Goal: Task Accomplishment & Management: Manage account settings

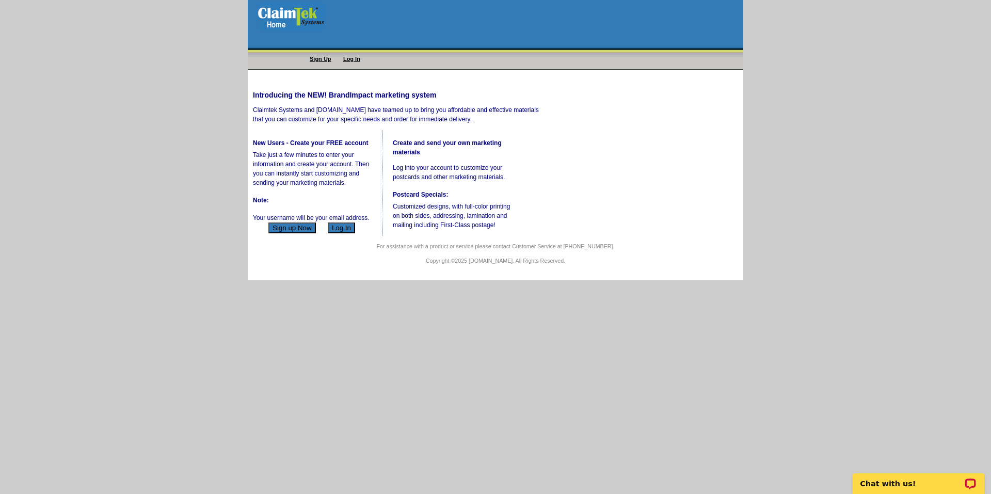
click at [338, 233] on button "Log In" at bounding box center [341, 227] width 27 height 11
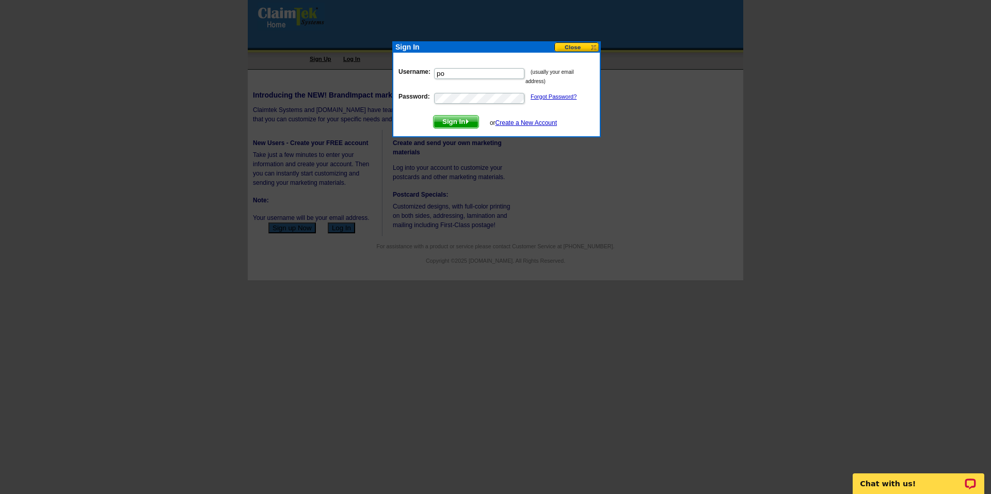
type input "portia.hood@yotel.com"
click at [543, 99] on link "Forgot Password?" at bounding box center [554, 96] width 46 height 6
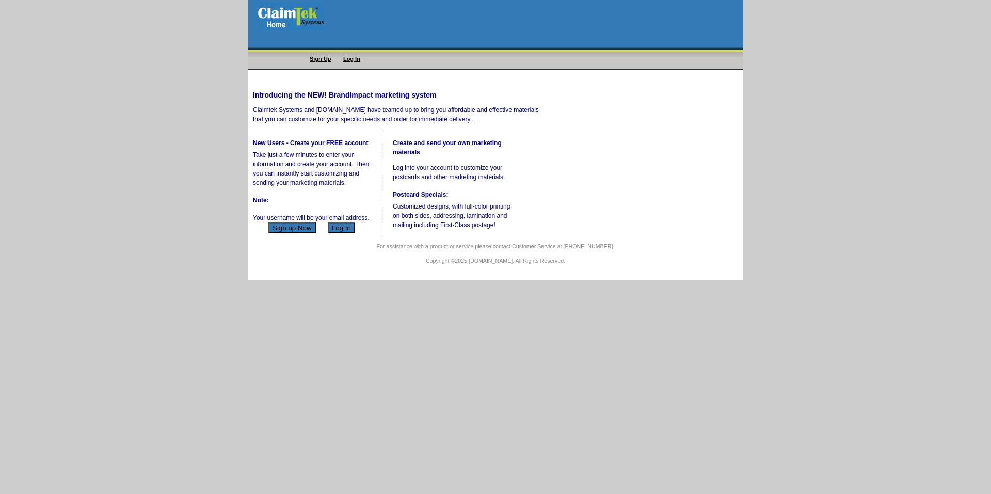
click at [333, 233] on button "Log In" at bounding box center [341, 227] width 27 height 11
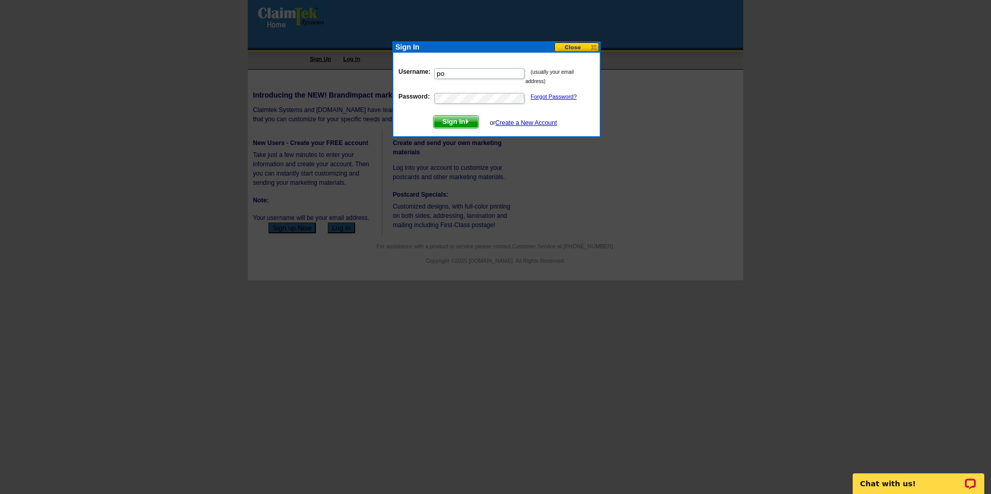
type input "portia_hood@hotmail.com"
click at [470, 120] on img "submit" at bounding box center [467, 121] width 5 height 5
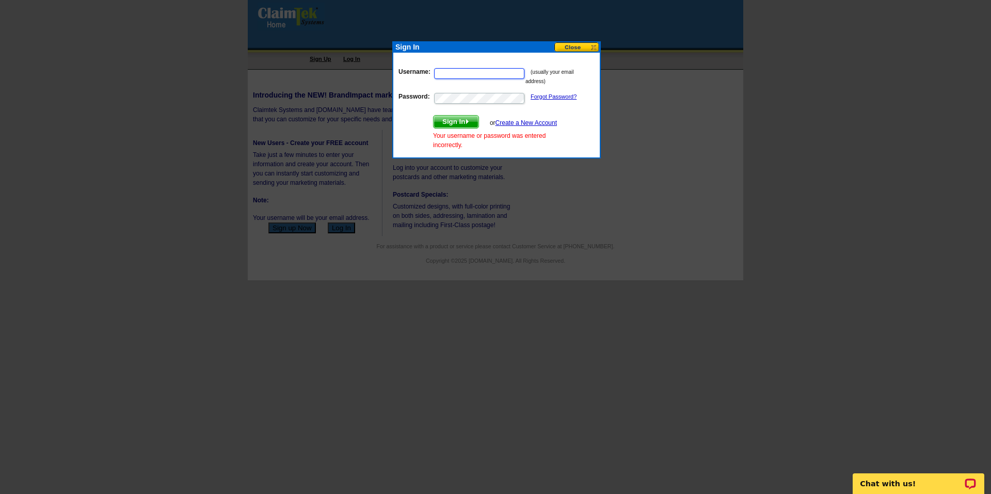
click at [506, 72] on input "Username:" at bounding box center [479, 73] width 90 height 11
type input "portia_hood@hotmail.com"
click at [555, 95] on link "Forgot Password?" at bounding box center [554, 96] width 46 height 6
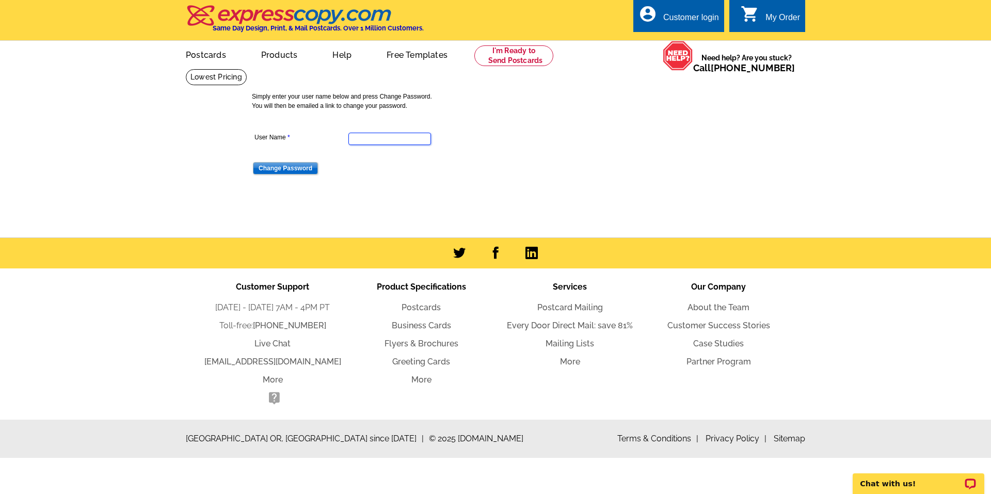
click at [373, 142] on input "User Name" at bounding box center [389, 139] width 83 height 12
